Goal: Transaction & Acquisition: Purchase product/service

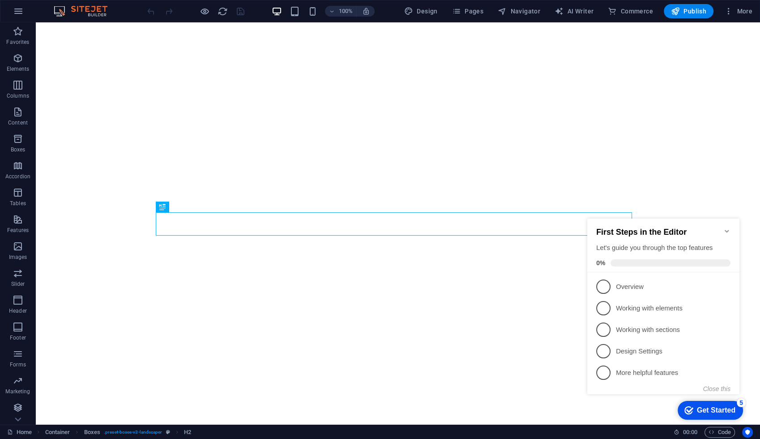
click at [729, 227] on icon "Minimize checklist" at bounding box center [726, 230] width 7 height 7
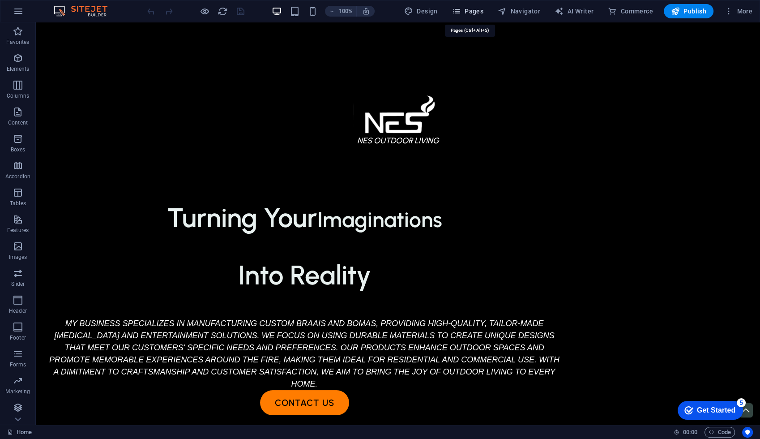
click at [453, 9] on button "Pages" at bounding box center [468, 11] width 39 height 14
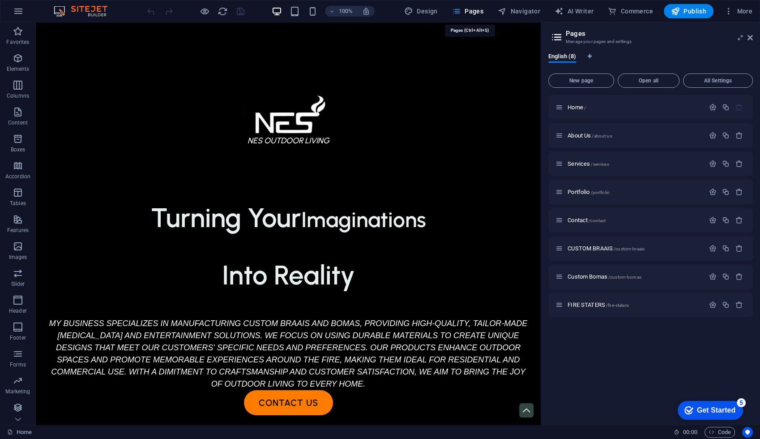
click at [453, 9] on button "Pages" at bounding box center [468, 11] width 39 height 14
click at [749, 34] on icon at bounding box center [750, 37] width 5 height 7
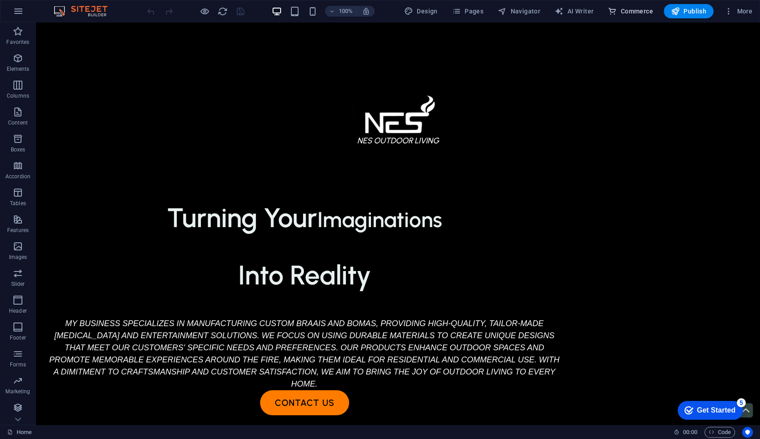
click at [617, 11] on icon "button" at bounding box center [612, 11] width 9 height 9
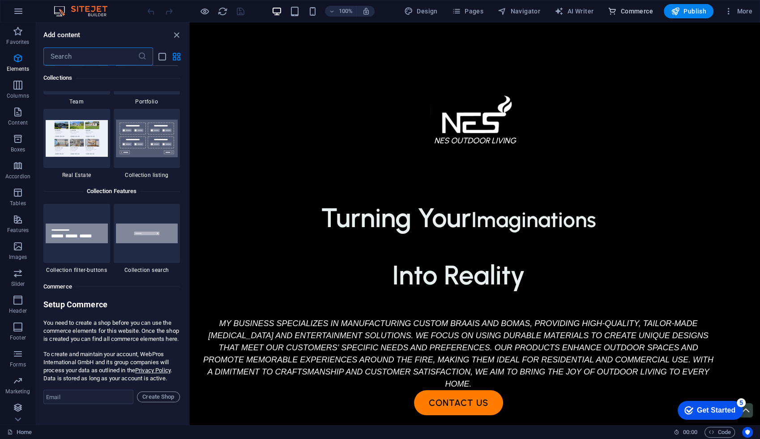
scroll to position [8701, 0]
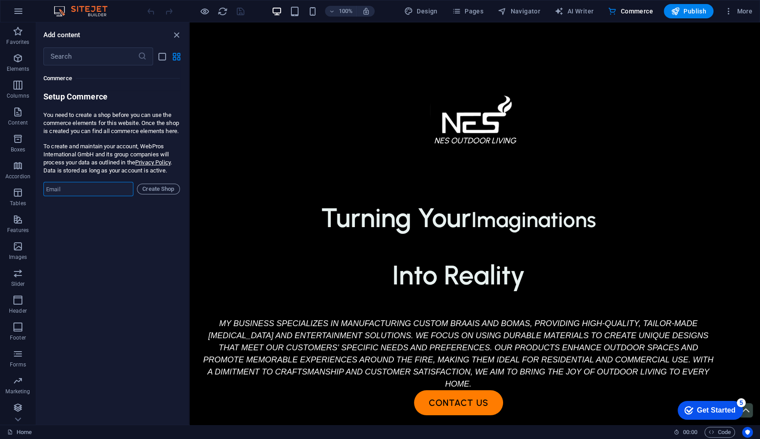
click at [85, 196] on input "email" at bounding box center [88, 189] width 90 height 14
type input "[EMAIL_ADDRESS][DOMAIN_NAME]"
click at [152, 194] on span "Create Shop" at bounding box center [158, 189] width 35 height 11
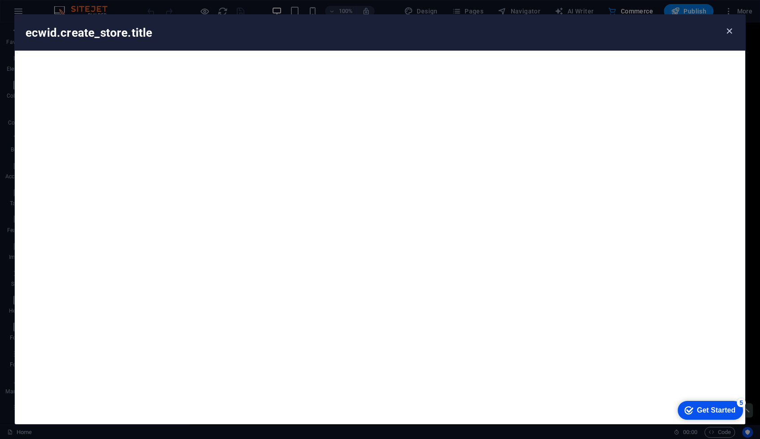
click at [725, 30] on icon "button" at bounding box center [729, 31] width 10 height 10
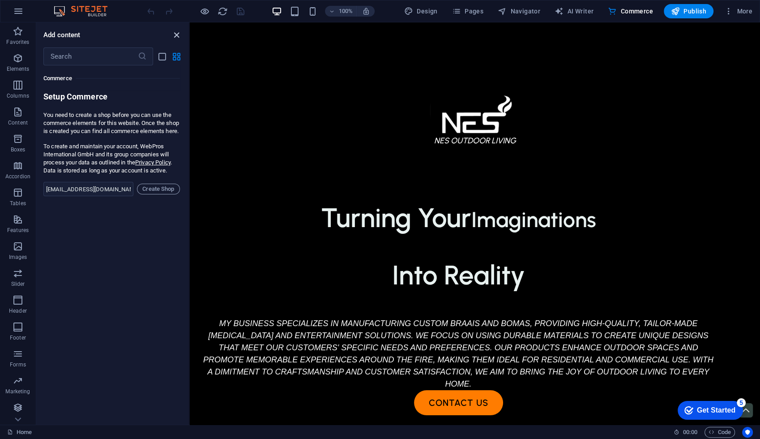
click at [175, 34] on icon "close panel" at bounding box center [176, 35] width 10 height 10
